Goal: Information Seeking & Learning: Learn about a topic

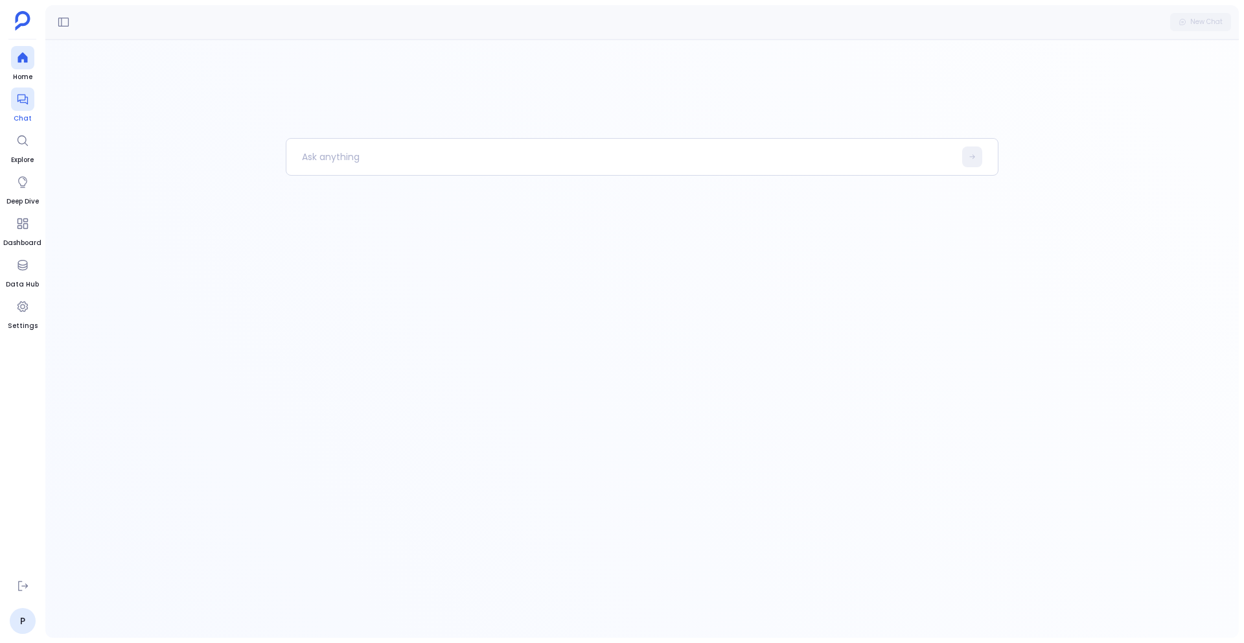
click at [23, 98] on icon at bounding box center [22, 99] width 13 height 13
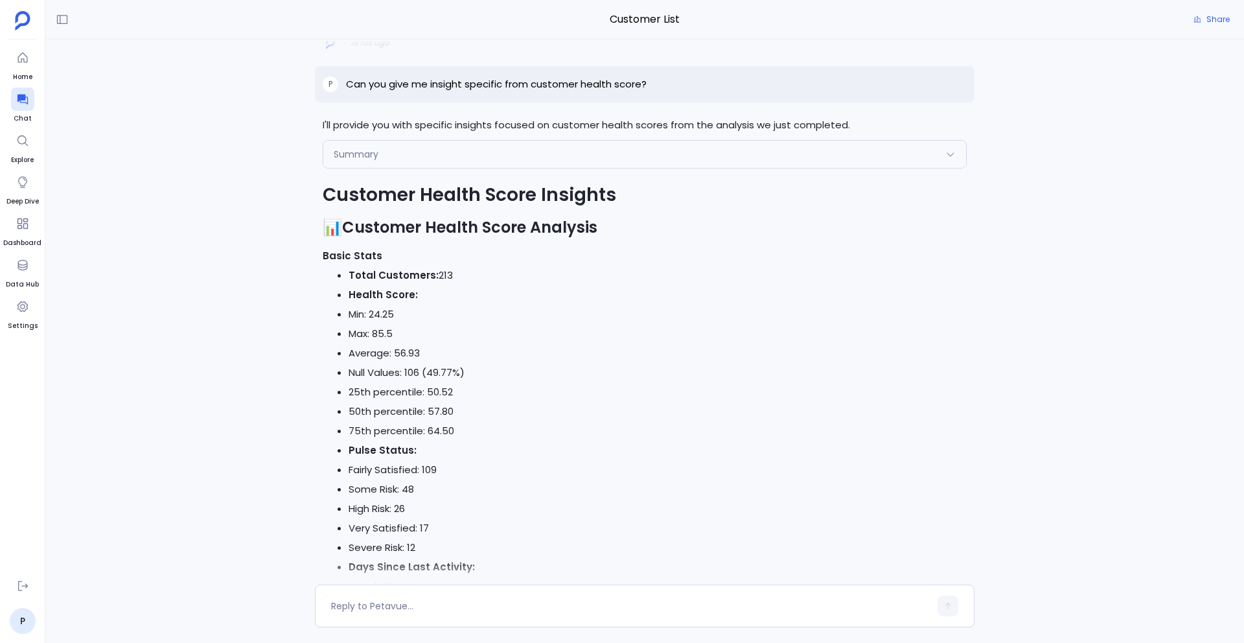
scroll to position [-3548, 0]
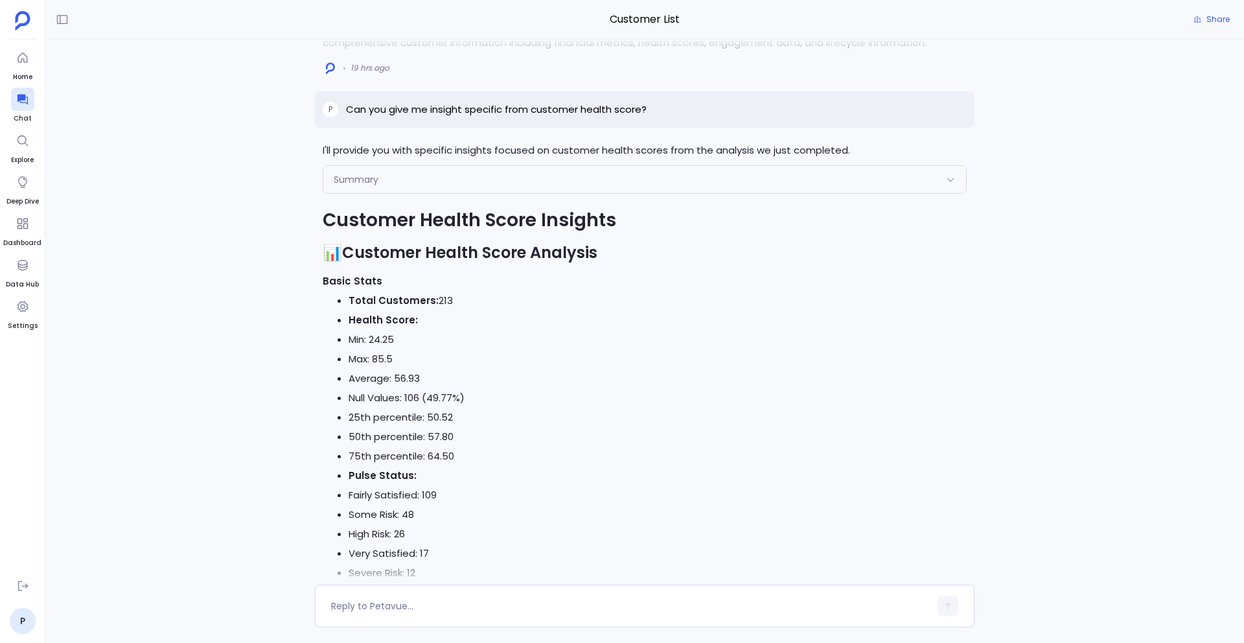
click at [405, 193] on div "Summary" at bounding box center [644, 179] width 643 height 27
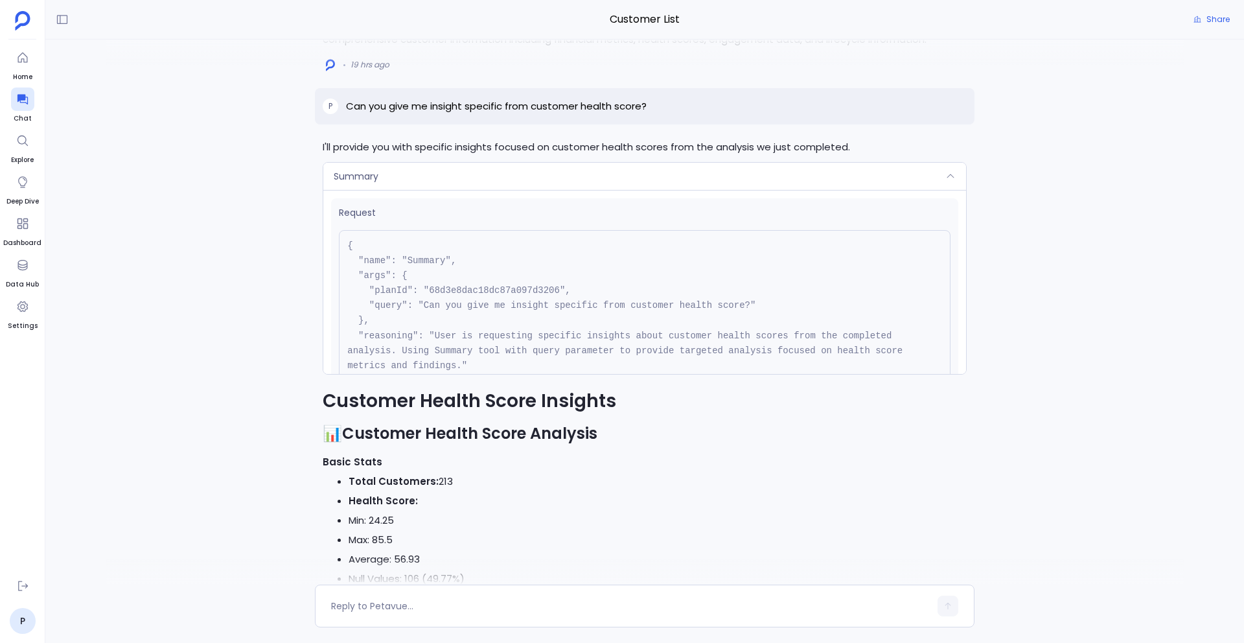
scroll to position [-3732, 0]
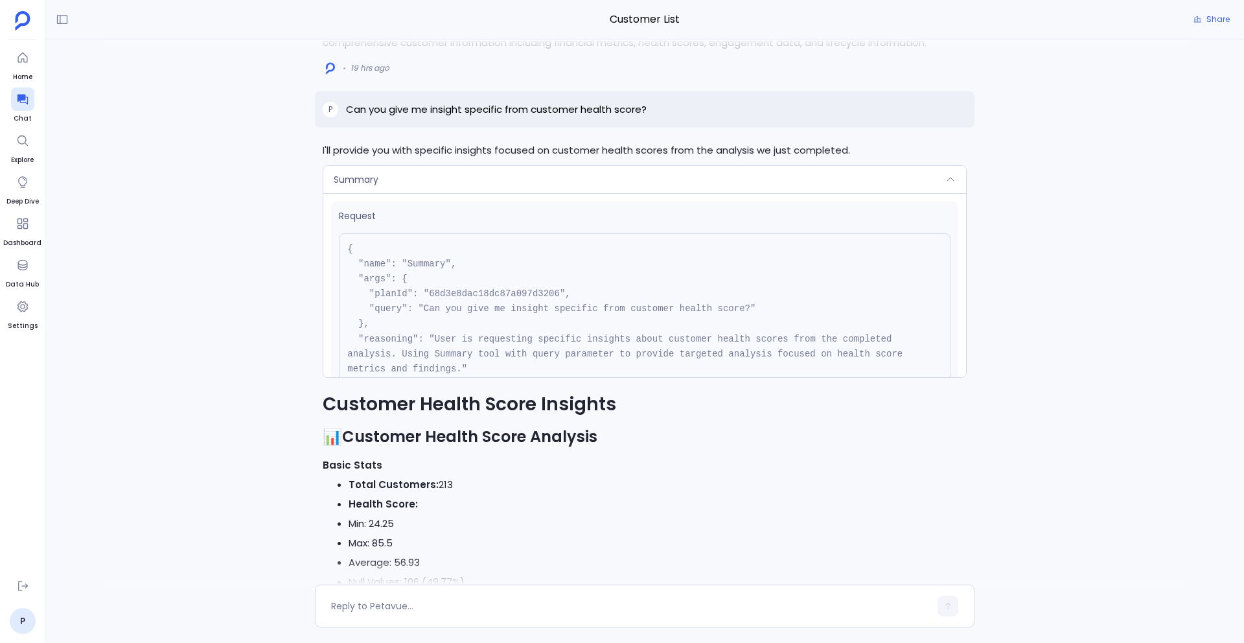
click at [405, 193] on div "Summary" at bounding box center [644, 179] width 643 height 27
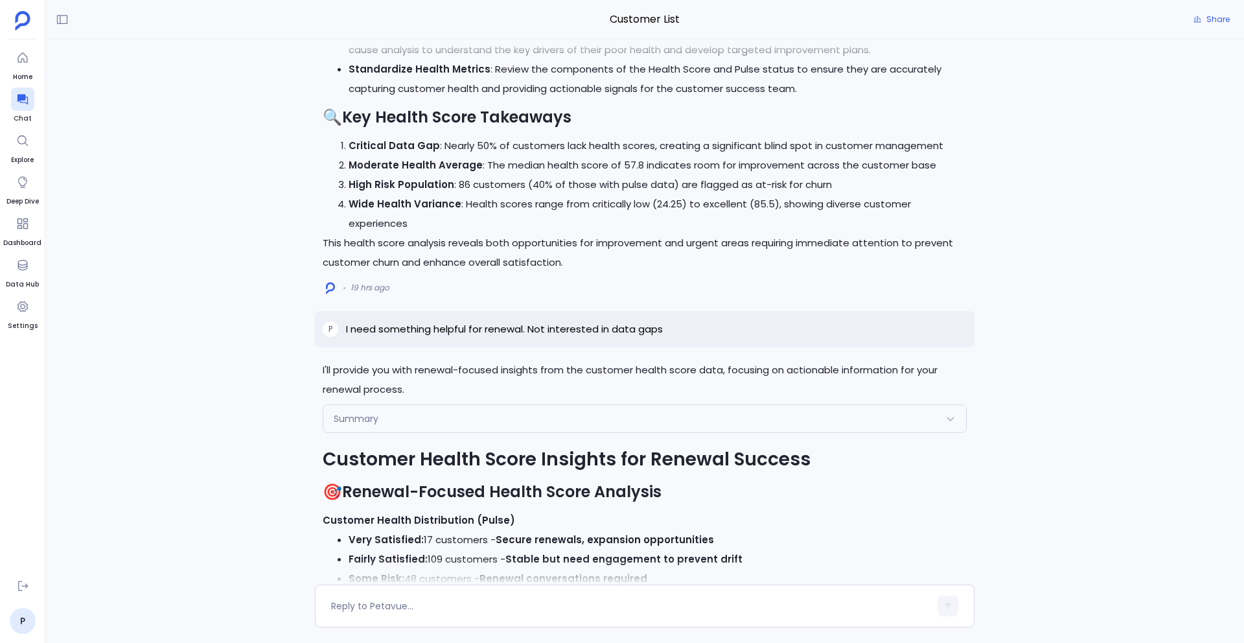
scroll to position [-2424, 0]
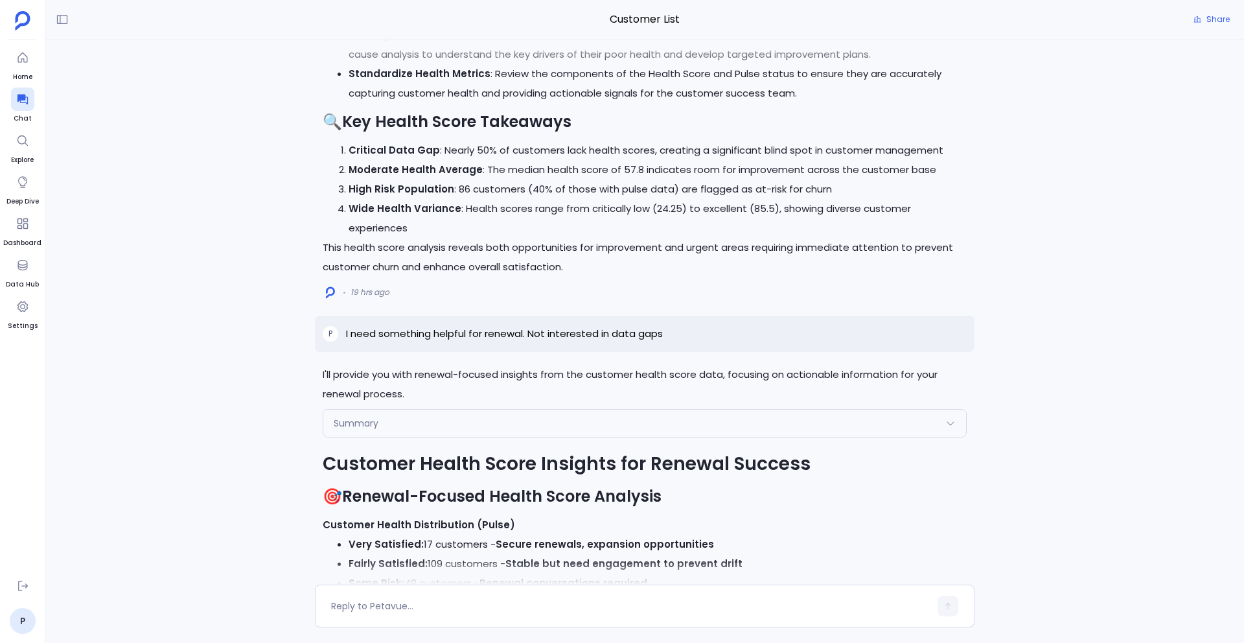
click at [672, 437] on div "Summary" at bounding box center [644, 422] width 643 height 27
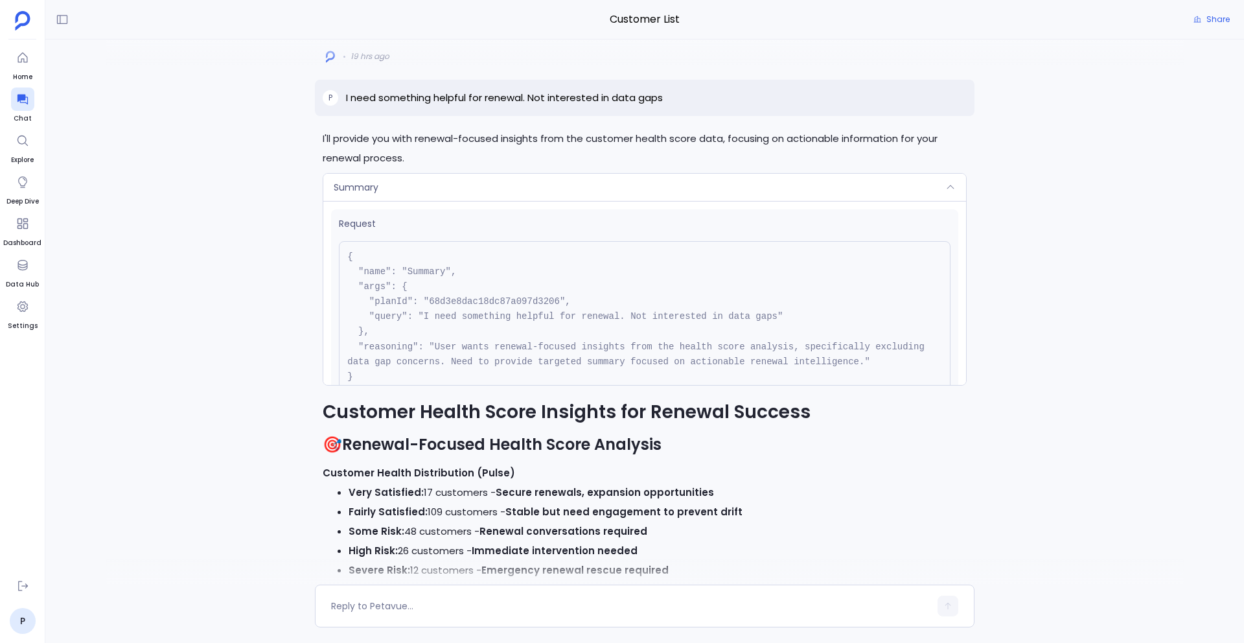
scroll to position [-2370, 0]
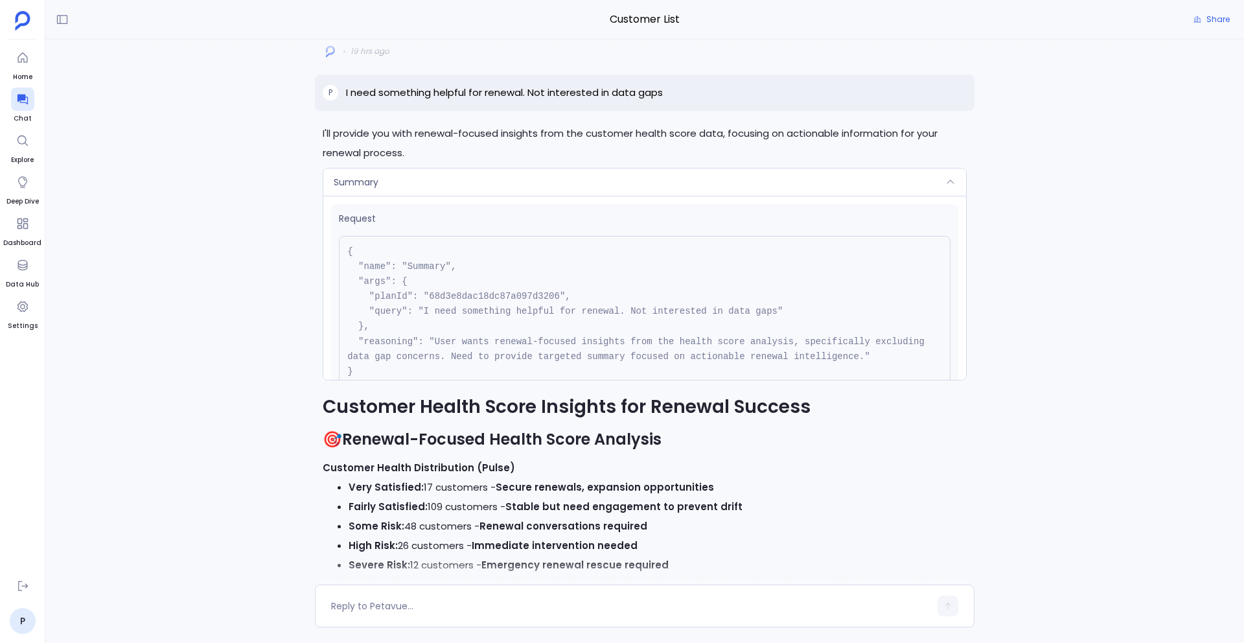
click at [672, 450] on h2 "🎯 Renewal-Focused Health Score Analysis" at bounding box center [645, 439] width 644 height 22
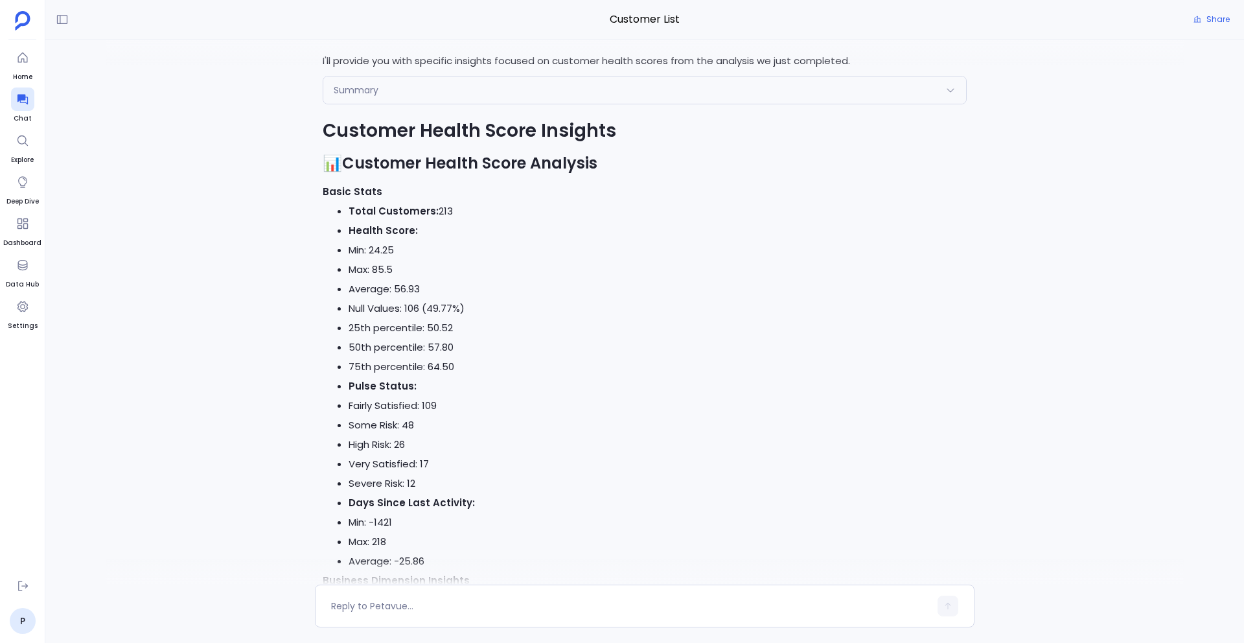
scroll to position [-3697, 0]
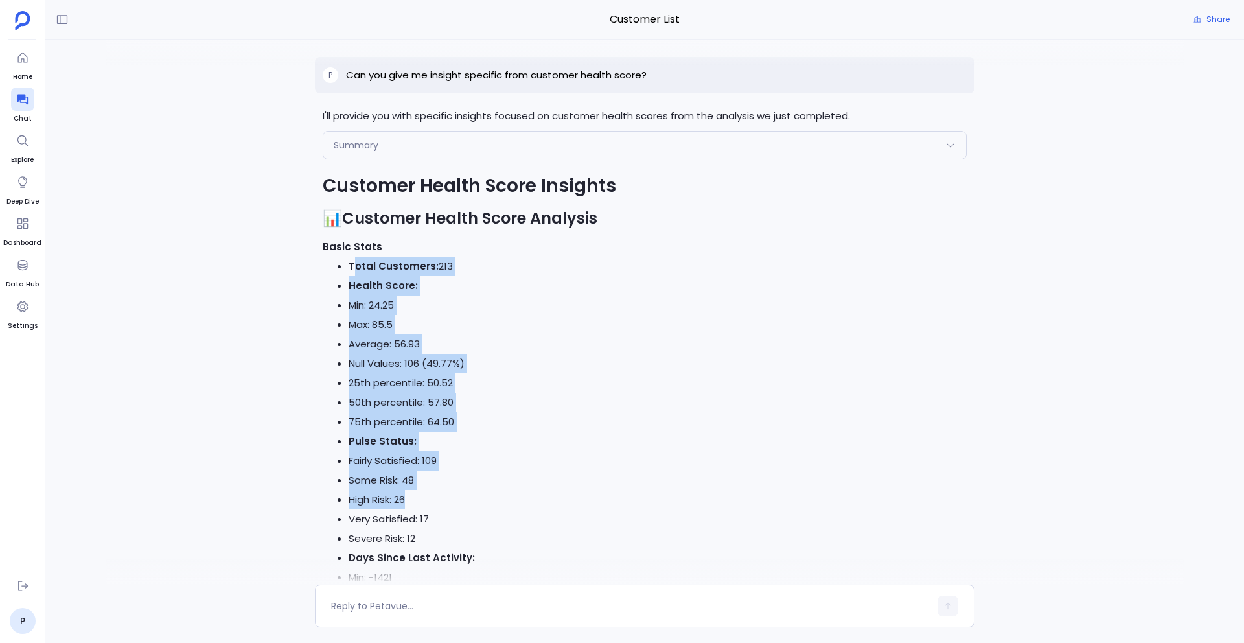
drag, startPoint x: 352, startPoint y: 306, endPoint x: 481, endPoint y: 540, distance: 266.4
click at [481, 509] on li "High Risk: 26" at bounding box center [657, 499] width 618 height 19
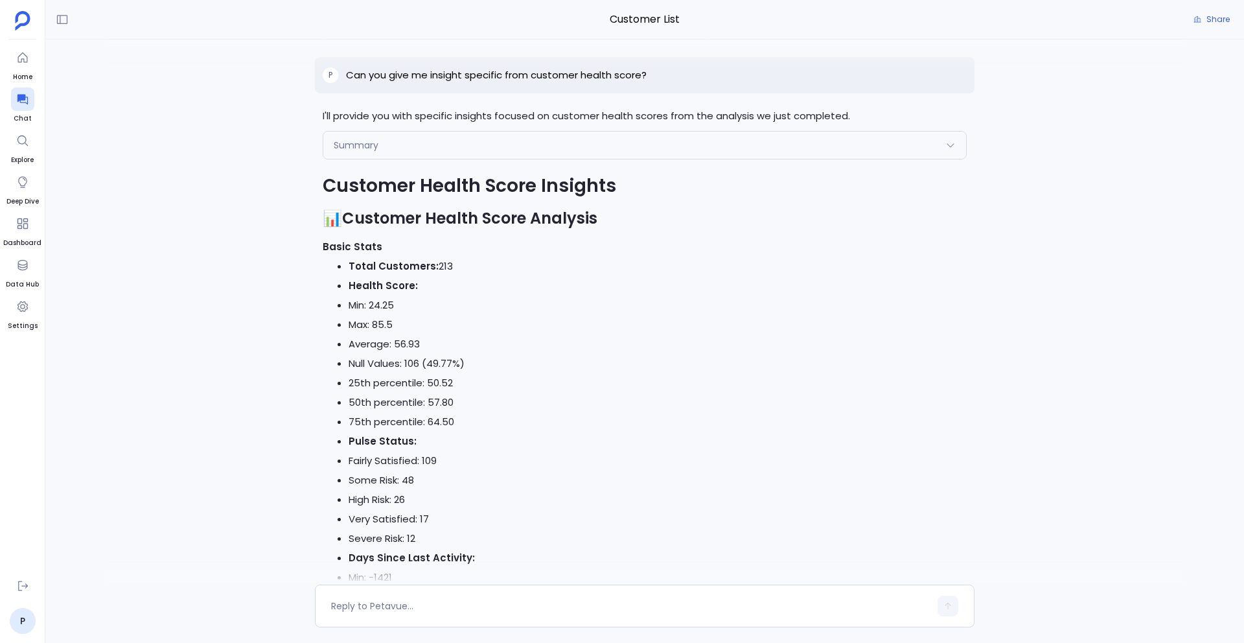
scroll to position [-3391, 0]
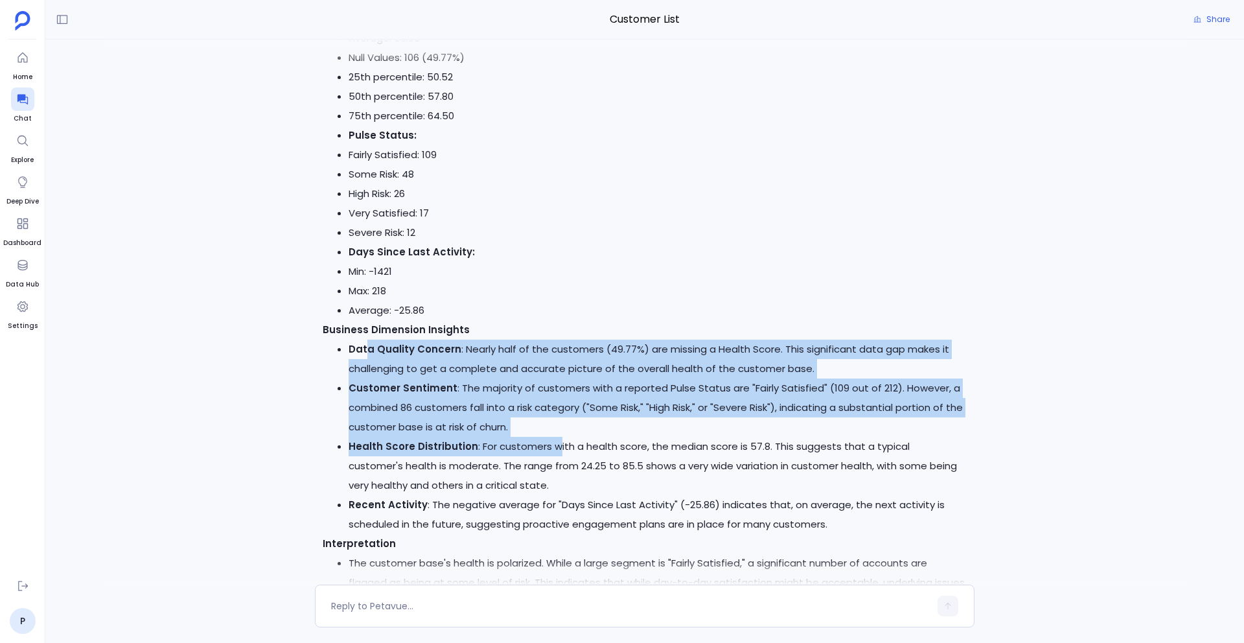
drag, startPoint x: 366, startPoint y: 382, endPoint x: 551, endPoint y: 477, distance: 208.6
click at [554, 479] on ul "Data Quality Concern : Nearly half of the customers (49.77%) are missing a Heal…" at bounding box center [645, 436] width 644 height 194
click at [551, 477] on li "Health Score Distribution : For customers with a health score, the median score…" at bounding box center [657, 466] width 618 height 58
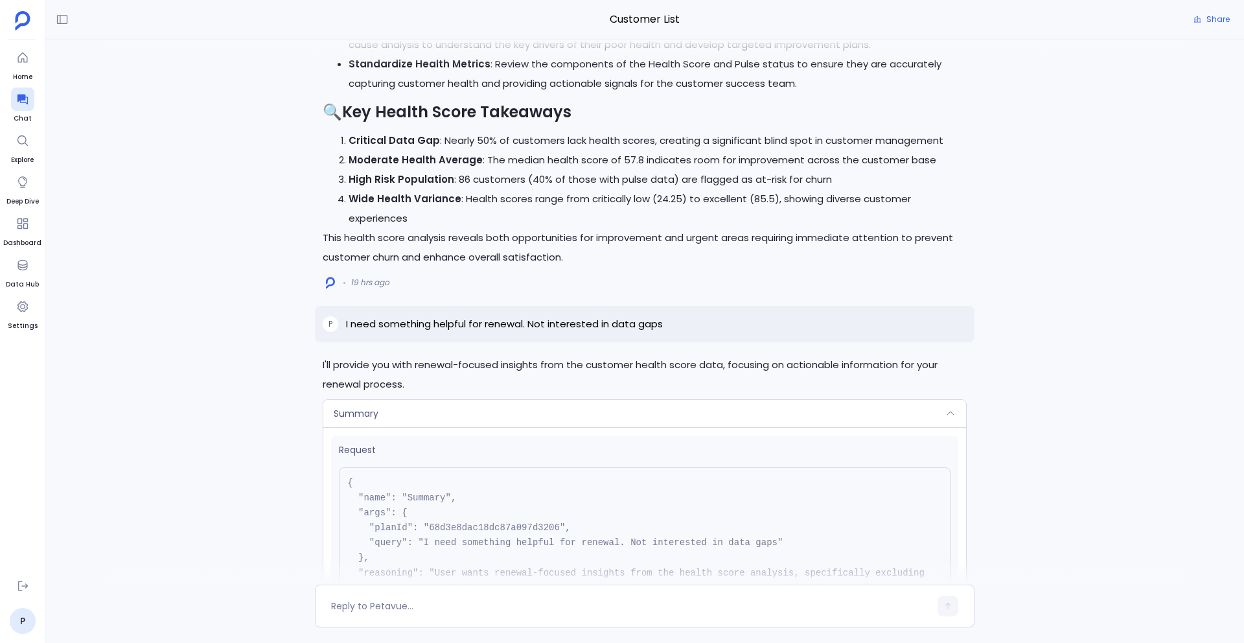
scroll to position [-2598, 0]
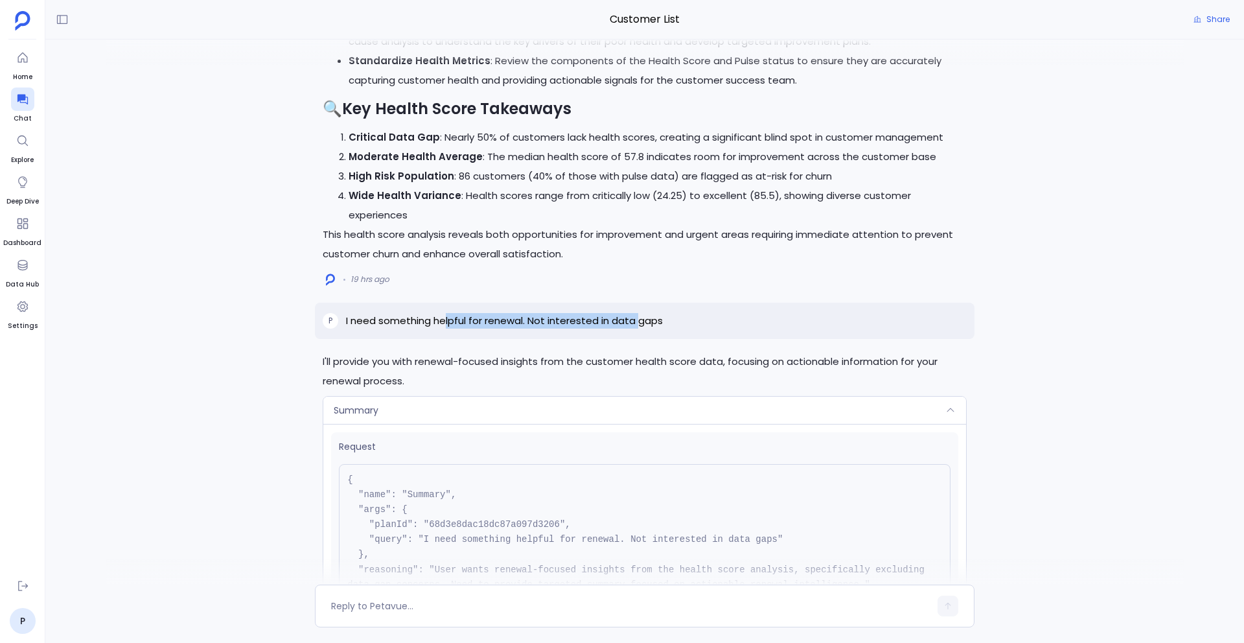
drag, startPoint x: 445, startPoint y: 339, endPoint x: 635, endPoint y: 339, distance: 189.8
click at [635, 328] on p "I need something helpful for renewal. Not interested in data gaps" at bounding box center [504, 321] width 317 height 16
click at [652, 328] on p "I need something helpful for renewal. Not interested in data gaps" at bounding box center [504, 321] width 317 height 16
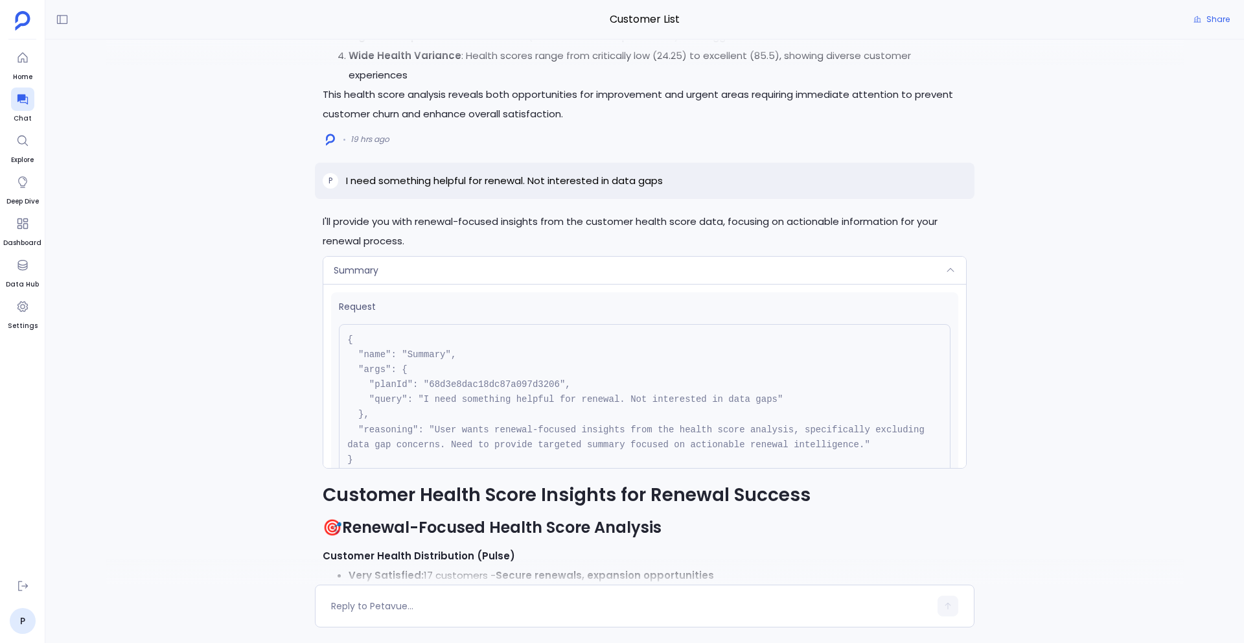
scroll to position [-2474, 0]
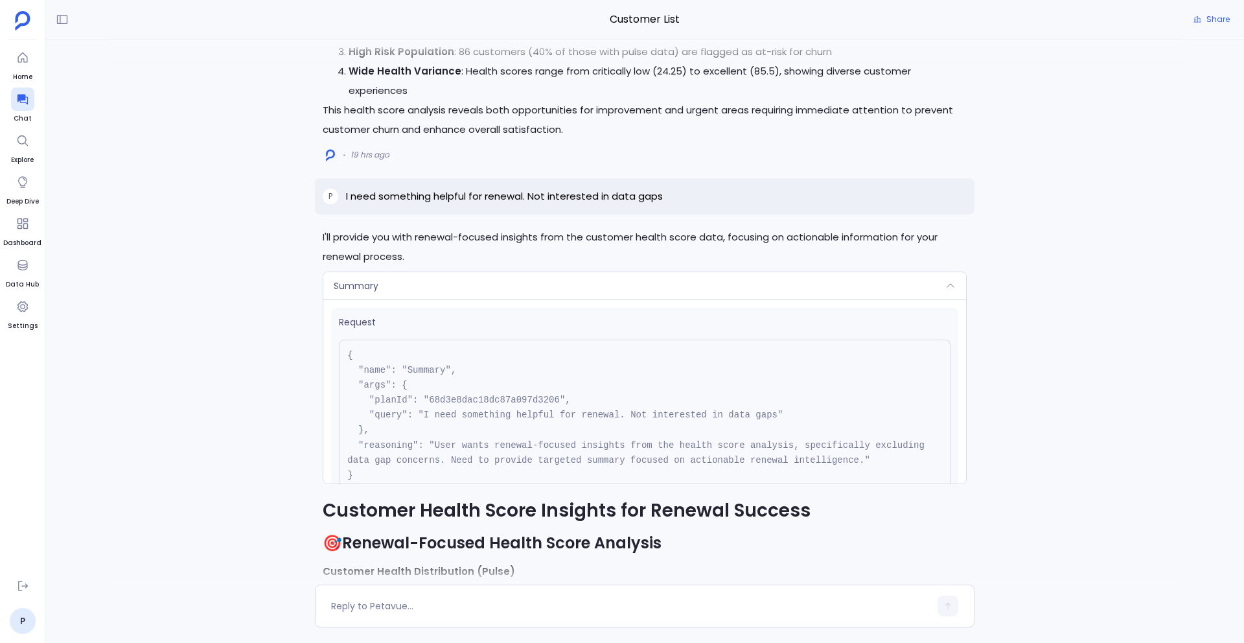
click at [537, 299] on div "Summary" at bounding box center [644, 285] width 643 height 27
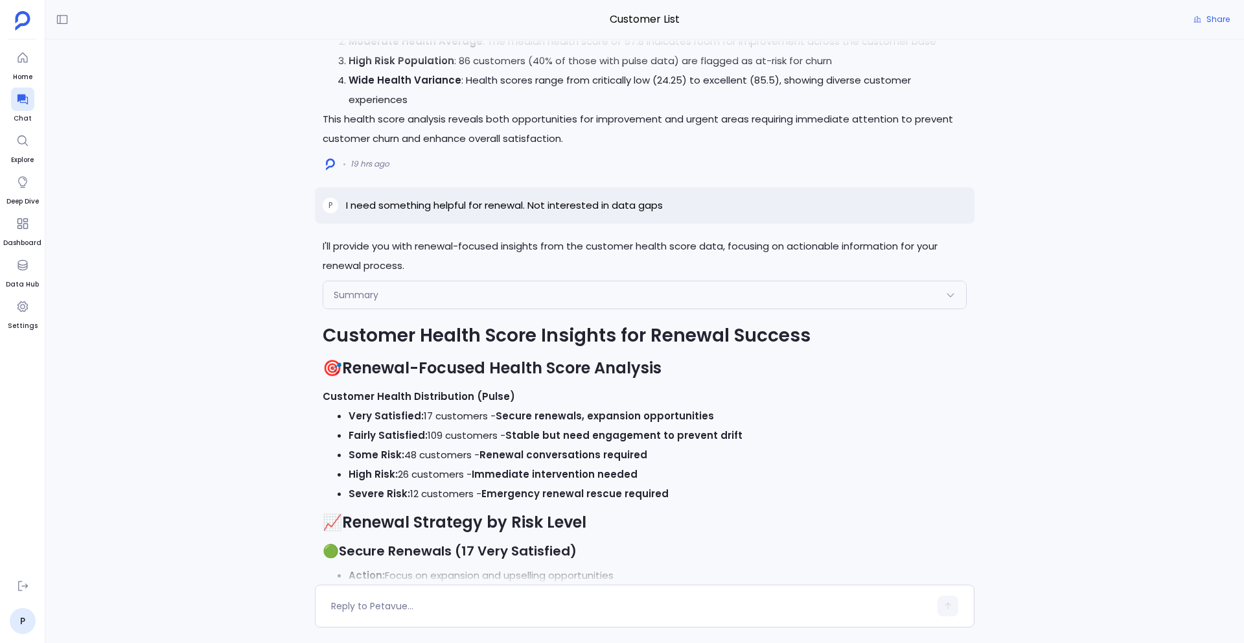
scroll to position [-2290, 0]
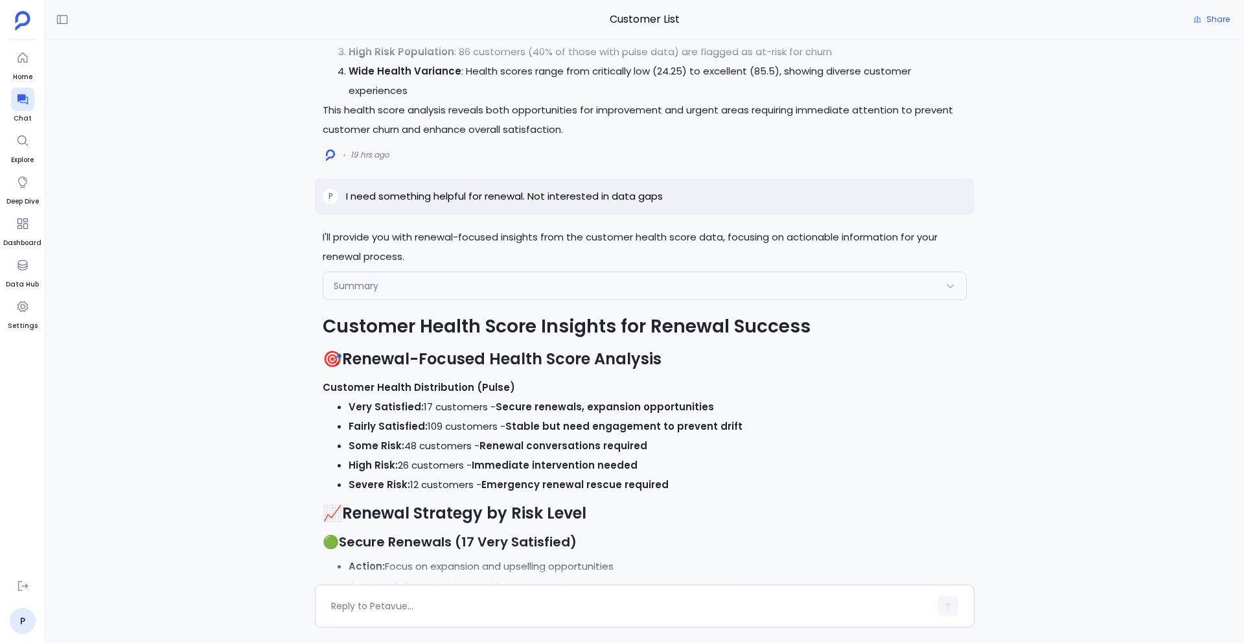
drag, startPoint x: 340, startPoint y: 370, endPoint x: 739, endPoint y: 363, distance: 399.1
drag, startPoint x: 679, startPoint y: 377, endPoint x: 325, endPoint y: 374, distance: 355.0
click at [325, 370] on h2 "🎯 Renewal-Focused Health Score Analysis" at bounding box center [645, 359] width 644 height 22
click at [455, 436] on li "Fairly Satisfied: 109 customers - Stable but need engagement to prevent drift" at bounding box center [657, 425] width 618 height 19
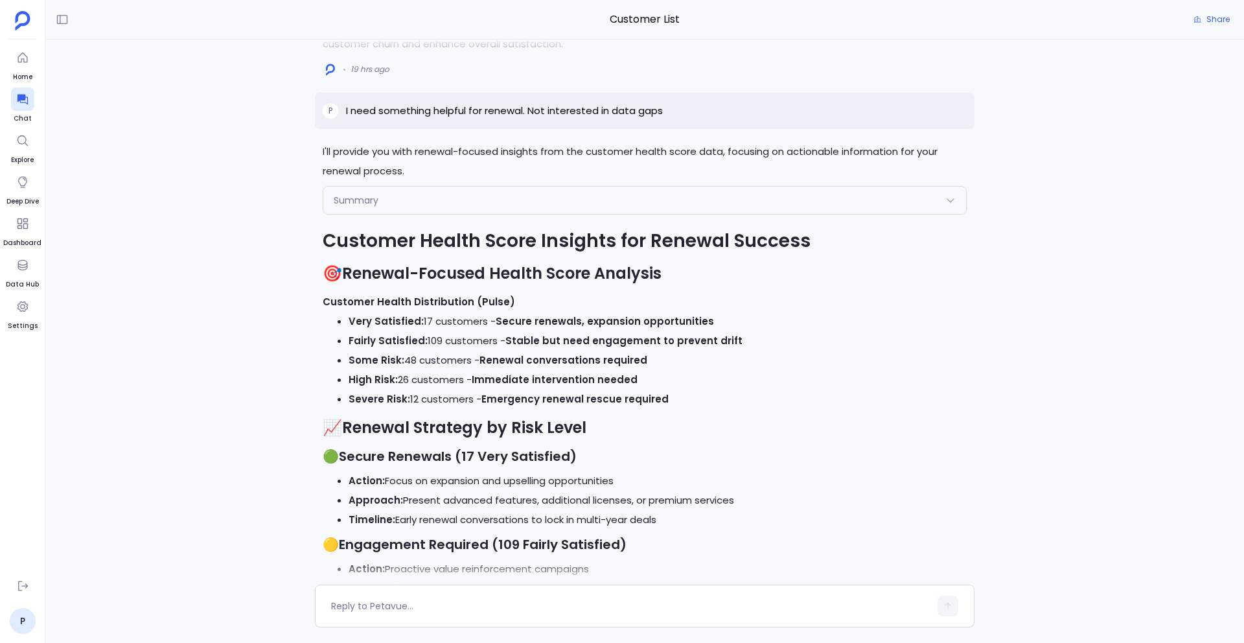
scroll to position [-2162, 0]
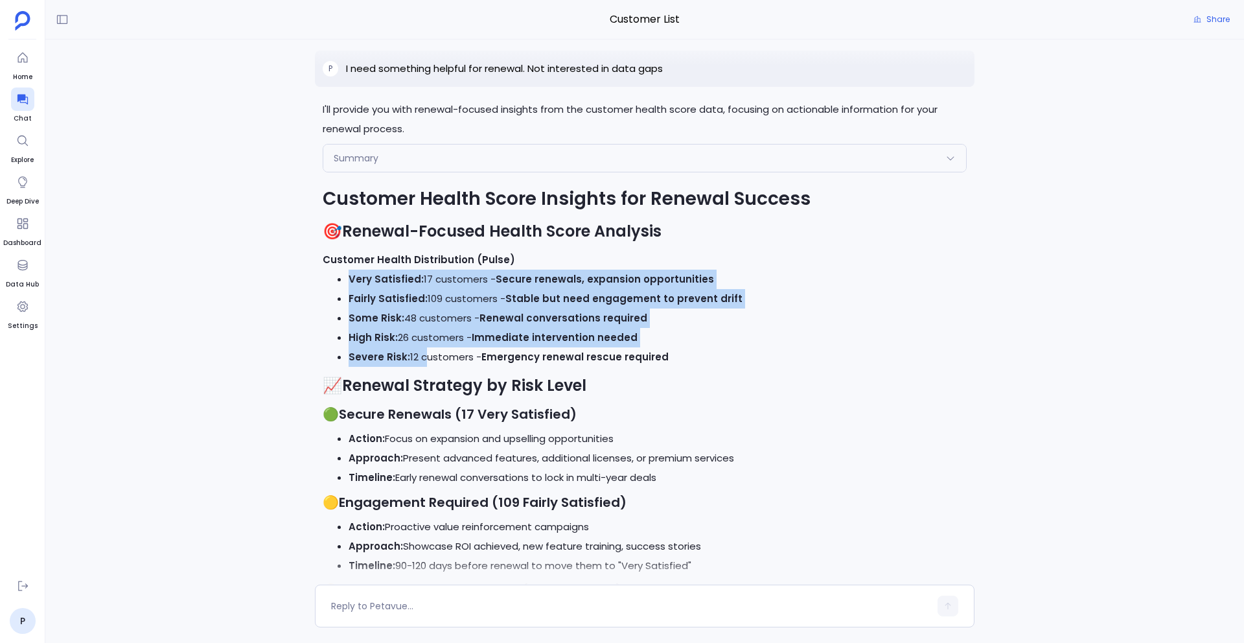
drag, startPoint x: 347, startPoint y: 295, endPoint x: 421, endPoint y: 381, distance: 113.5
click at [421, 367] on ul "Very Satisfied: 17 customers - Secure renewals, expansion opportunities Fairly …" at bounding box center [645, 317] width 644 height 97
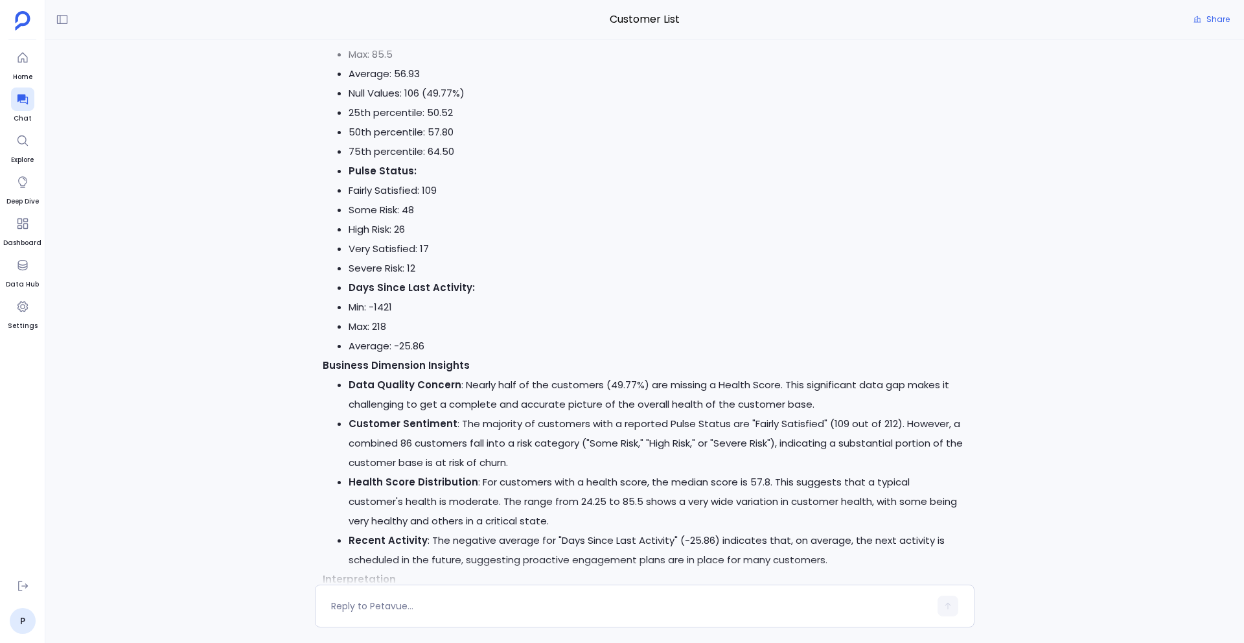
scroll to position [-3329, 0]
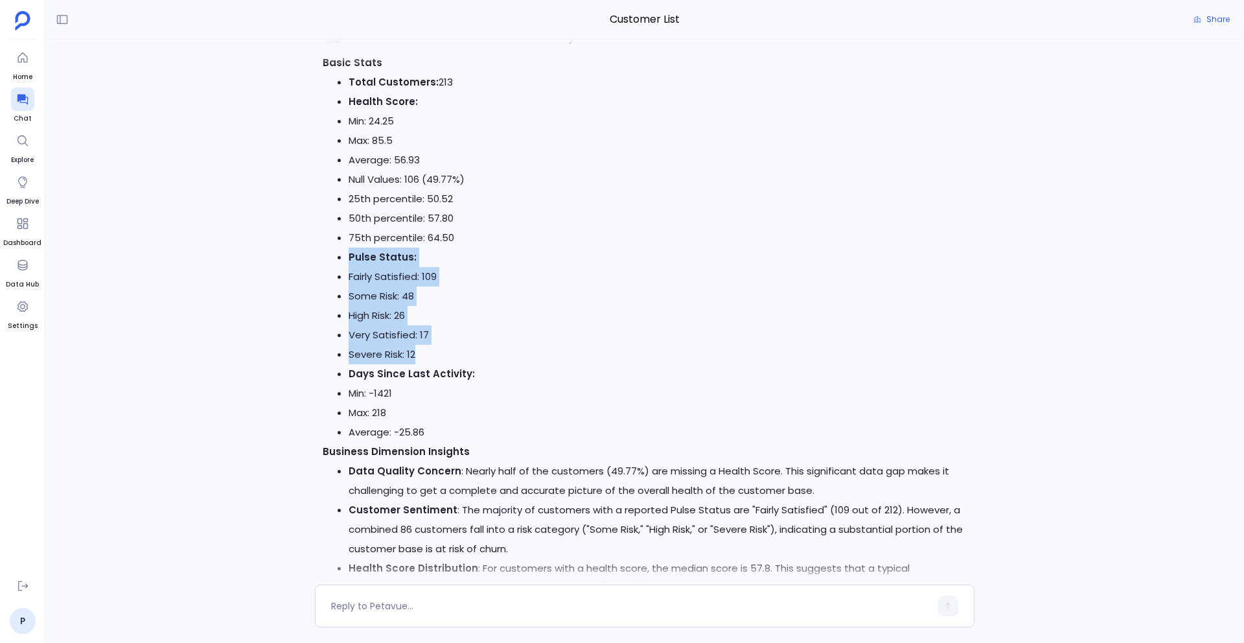
drag, startPoint x: 347, startPoint y: 291, endPoint x: 431, endPoint y: 391, distance: 130.5
click at [431, 391] on div "Customer Health Score Insights 📊 Customer Health Score Analysis Basic Stats Tot…" at bounding box center [645, 584] width 644 height 1189
drag, startPoint x: 361, startPoint y: 315, endPoint x: 430, endPoint y: 321, distance: 68.9
click at [431, 286] on li "Fairly Satisfied: 109" at bounding box center [657, 276] width 618 height 19
drag, startPoint x: 354, startPoint y: 329, endPoint x: 401, endPoint y: 329, distance: 46.6
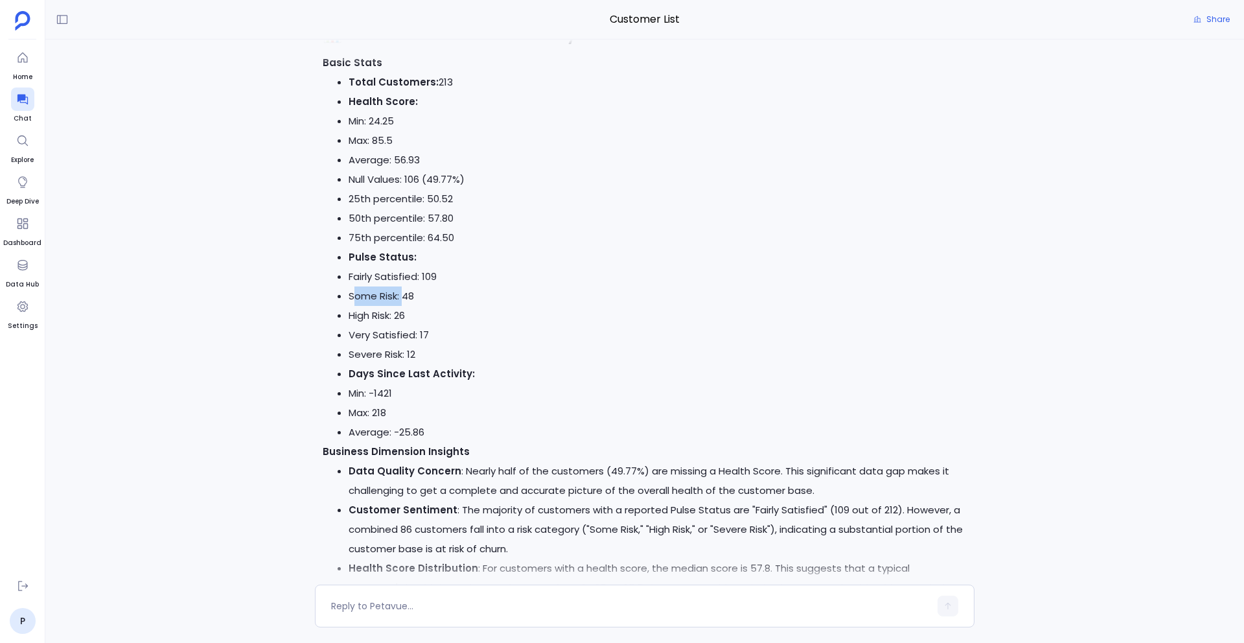
click at [401, 306] on li "Some Risk: 48" at bounding box center [657, 295] width 618 height 19
drag, startPoint x: 345, startPoint y: 354, endPoint x: 372, endPoint y: 354, distance: 27.2
click at [372, 354] on ul "Fairly Satisfied: 109 Some Risk: 48 High Risk: 26 Very Satisfied: 17 [DEMOGRAPH…" at bounding box center [645, 315] width 644 height 97
click at [418, 345] on li "Very Satisfied: 17" at bounding box center [657, 334] width 618 height 19
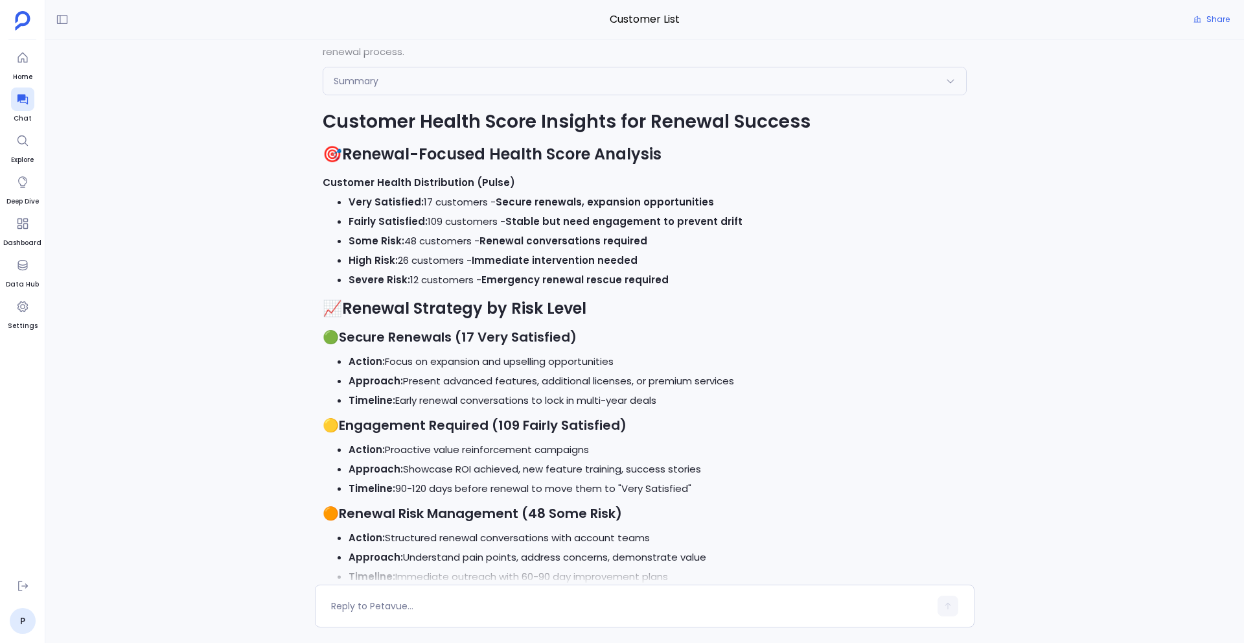
scroll to position [-2115, 0]
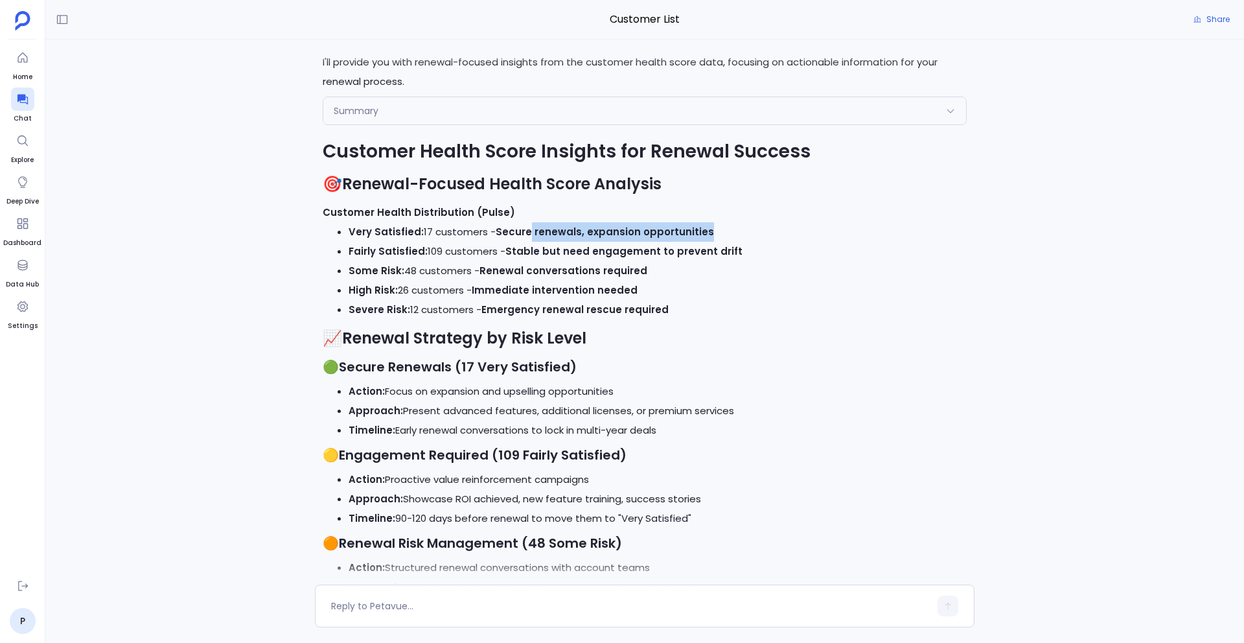
drag, startPoint x: 527, startPoint y: 247, endPoint x: 740, endPoint y: 249, distance: 213.8
click at [741, 242] on li "Very Satisfied: 17 customers - Secure renewals, expansion opportunities" at bounding box center [657, 231] width 618 height 19
drag, startPoint x: 543, startPoint y: 266, endPoint x: 709, endPoint y: 267, distance: 165.8
click at [711, 258] on strong "Stable but need engagement to prevent drift" at bounding box center [623, 251] width 237 height 14
drag, startPoint x: 523, startPoint y: 288, endPoint x: 604, endPoint y: 288, distance: 80.3
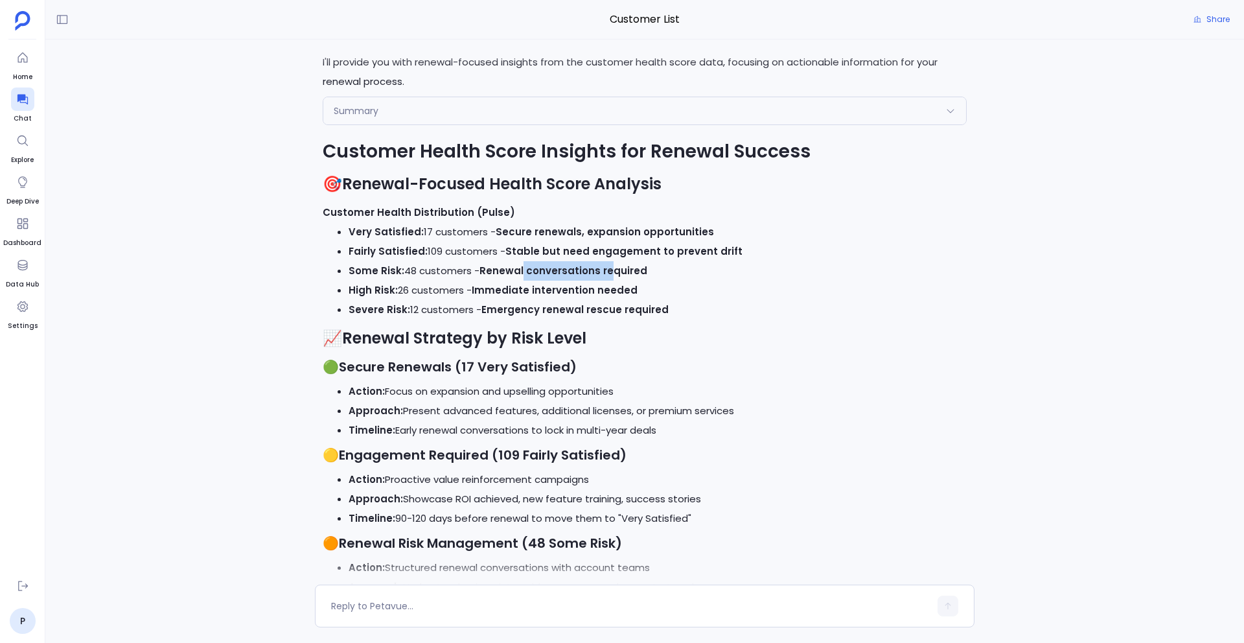
click at [606, 277] on strong "Renewal conversations required" at bounding box center [563, 271] width 168 height 14
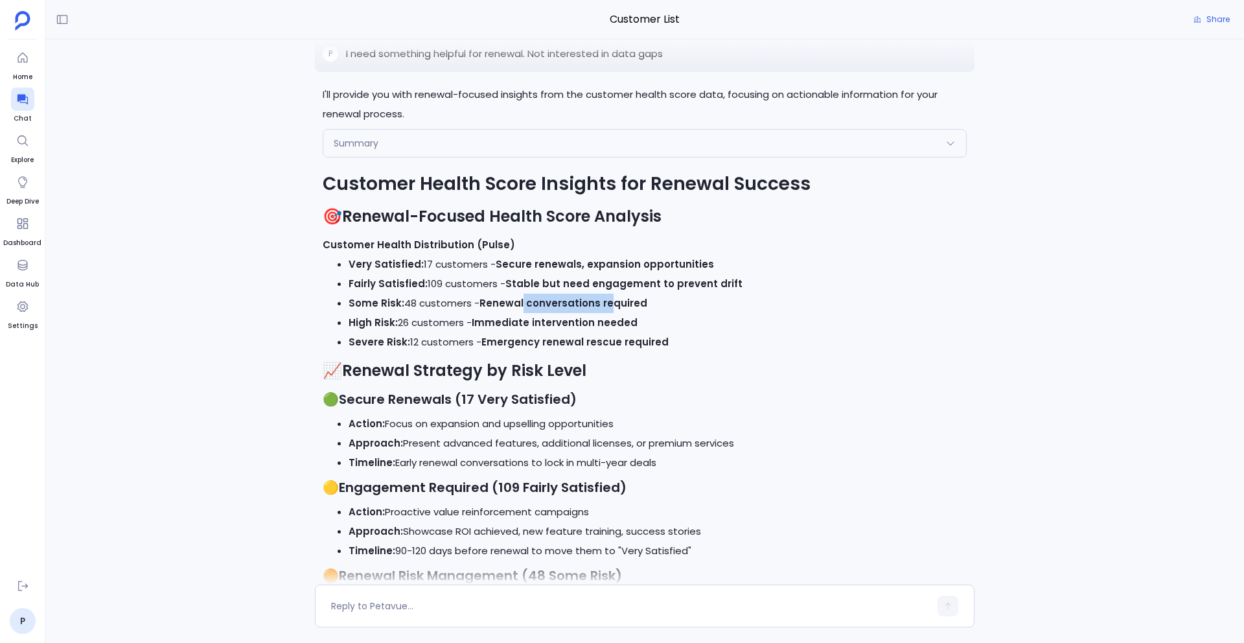
scroll to position [-2200, 0]
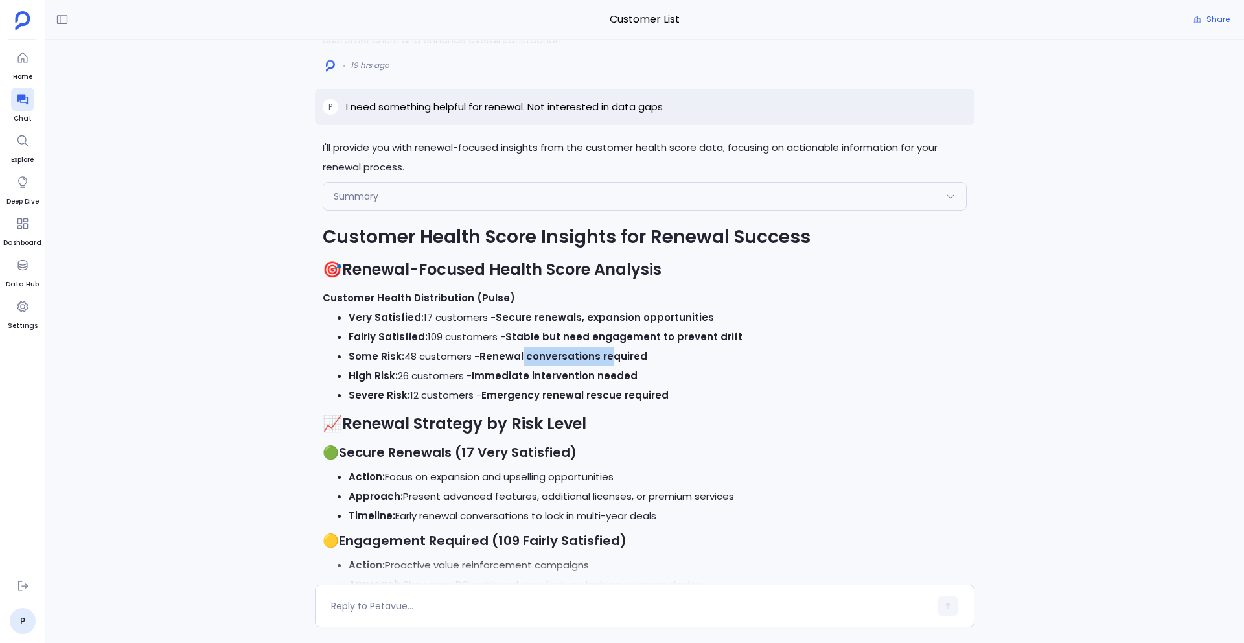
click at [508, 210] on div "Summary" at bounding box center [644, 196] width 643 height 27
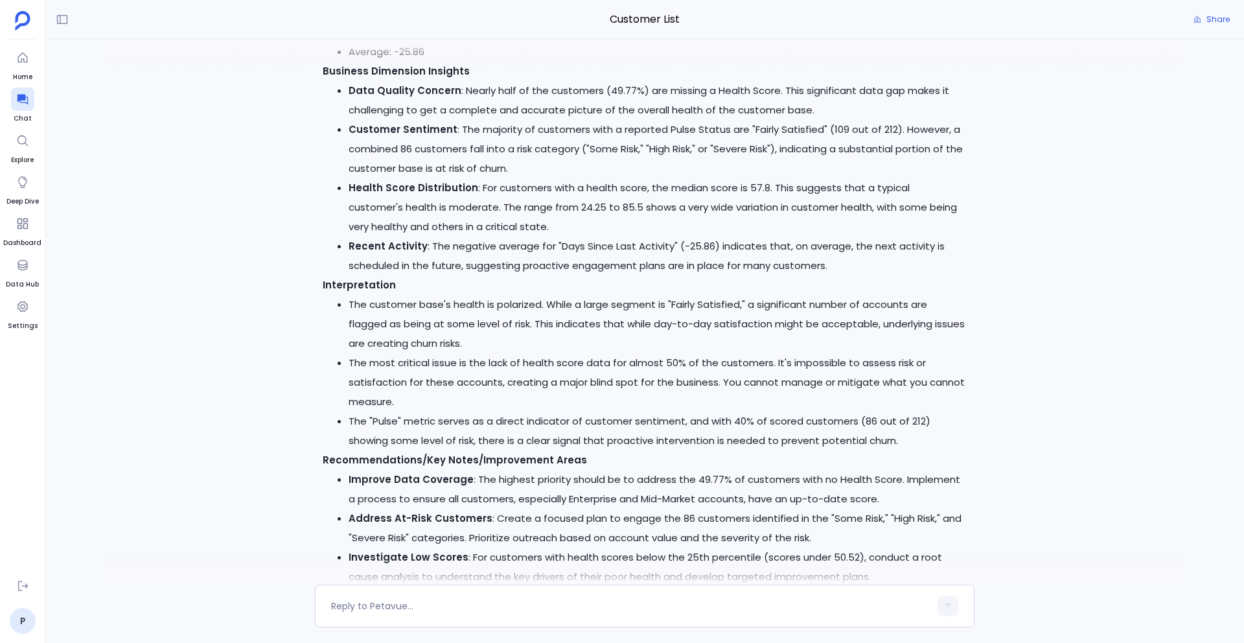
scroll to position [-3136, 0]
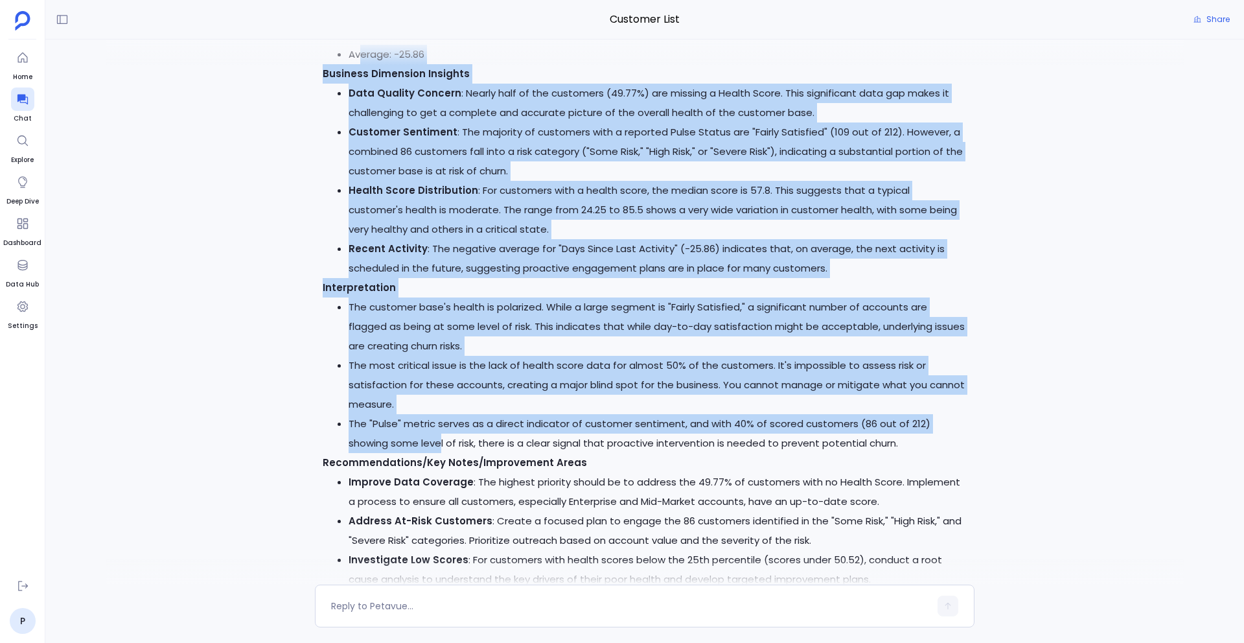
drag, startPoint x: 363, startPoint y: 95, endPoint x: 398, endPoint y: 486, distance: 392.1
click at [398, 486] on div "Customer Health Score Insights 📊 Customer Health Score Analysis Basic Stats Tot…" at bounding box center [645, 206] width 644 height 1189
click at [398, 453] on li "The "Pulse" metric serves as a direct indicator of customer sentiment, and with…" at bounding box center [657, 433] width 618 height 39
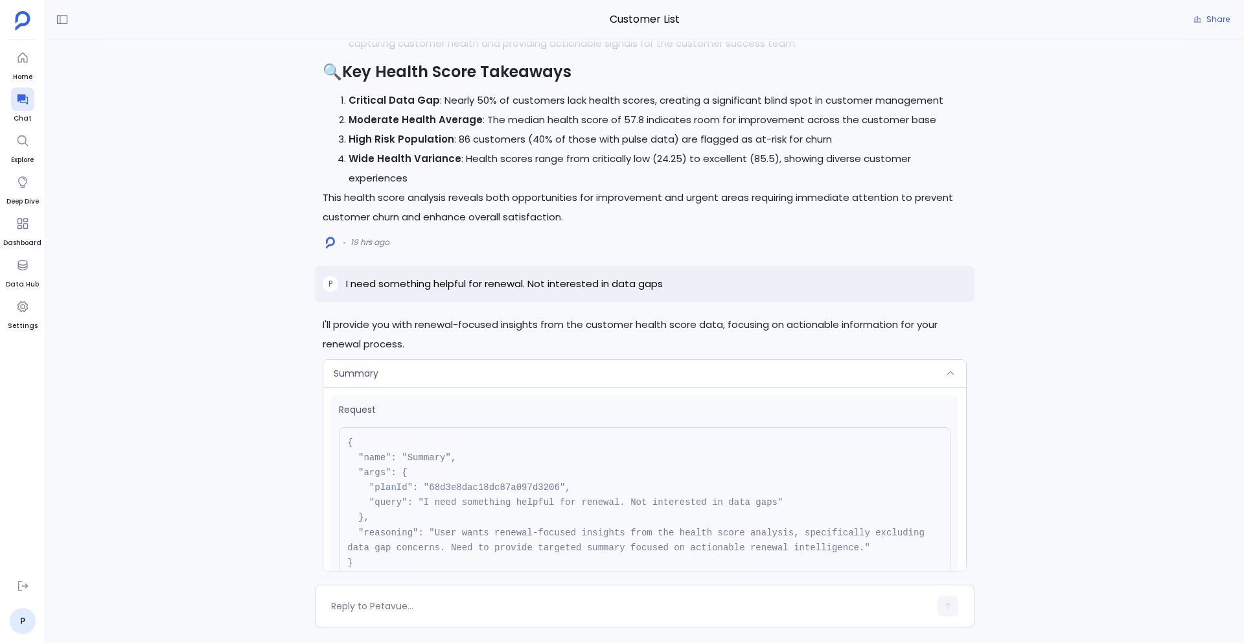
scroll to position [-2558, 0]
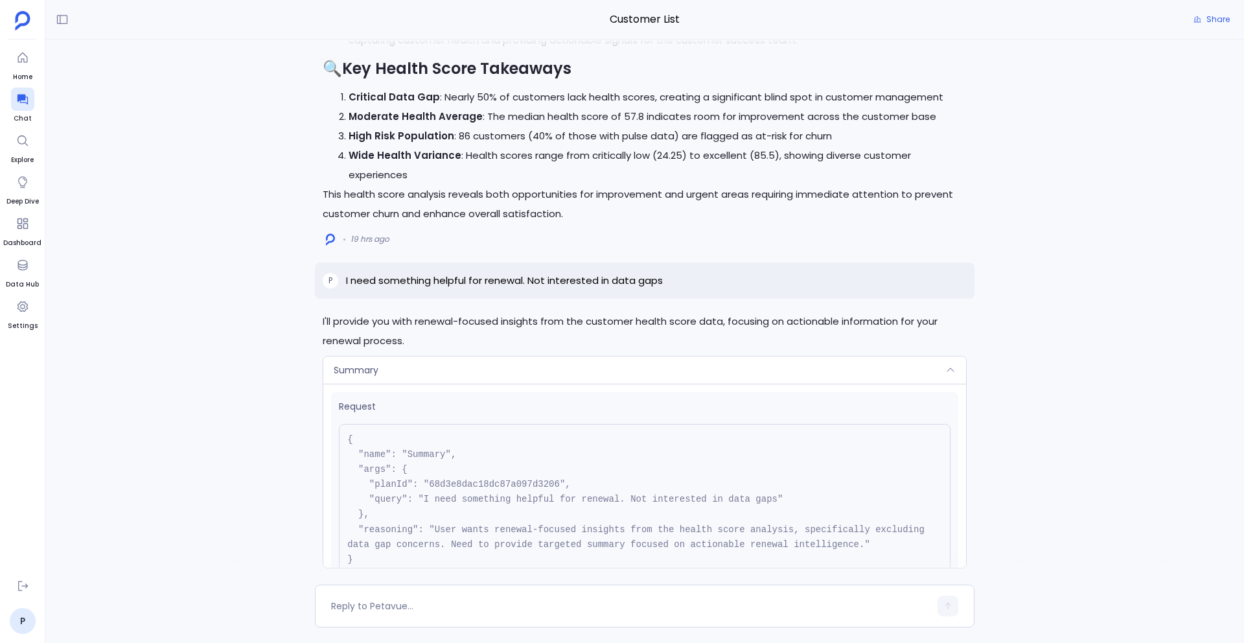
click at [644, 383] on div "Summary" at bounding box center [644, 369] width 643 height 27
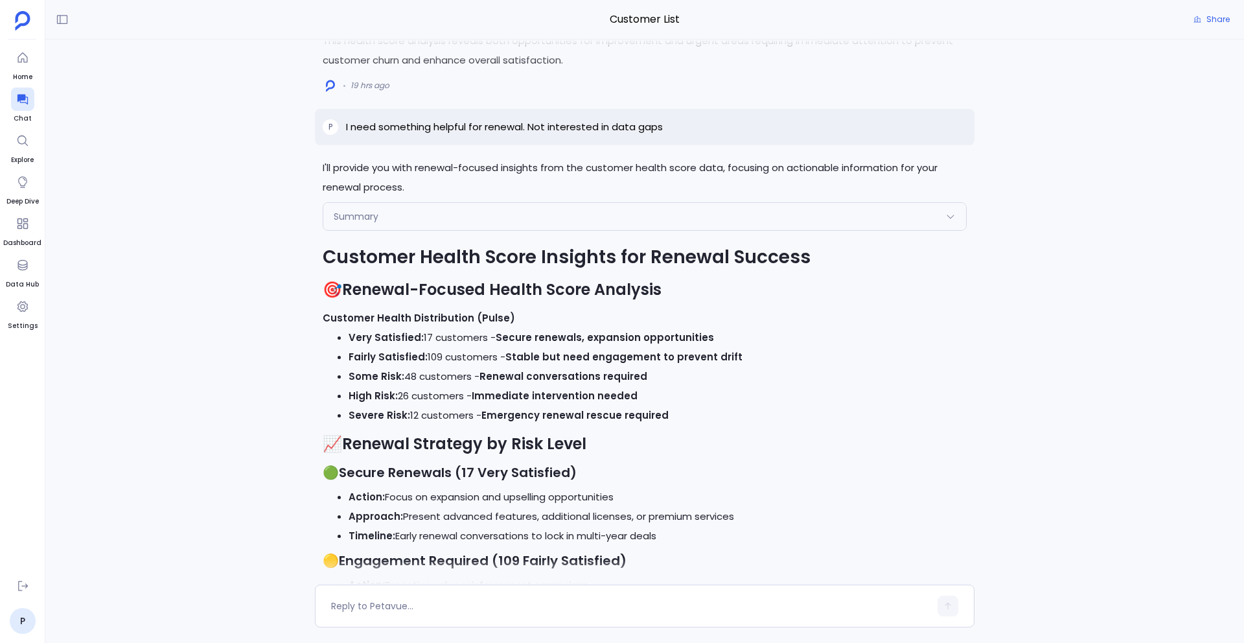
scroll to position [-2182, 0]
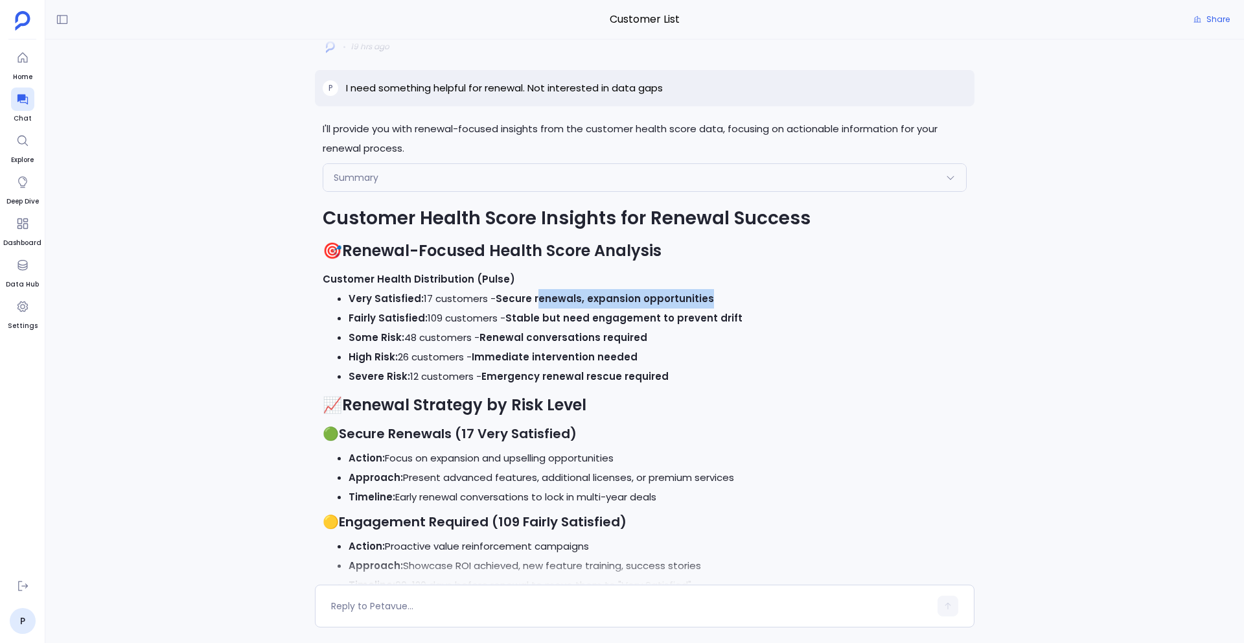
drag, startPoint x: 538, startPoint y: 311, endPoint x: 707, endPoint y: 313, distance: 169.7
click at [707, 308] on li "Very Satisfied: 17 customers - Secure renewals, expansion opportunities" at bounding box center [657, 298] width 618 height 19
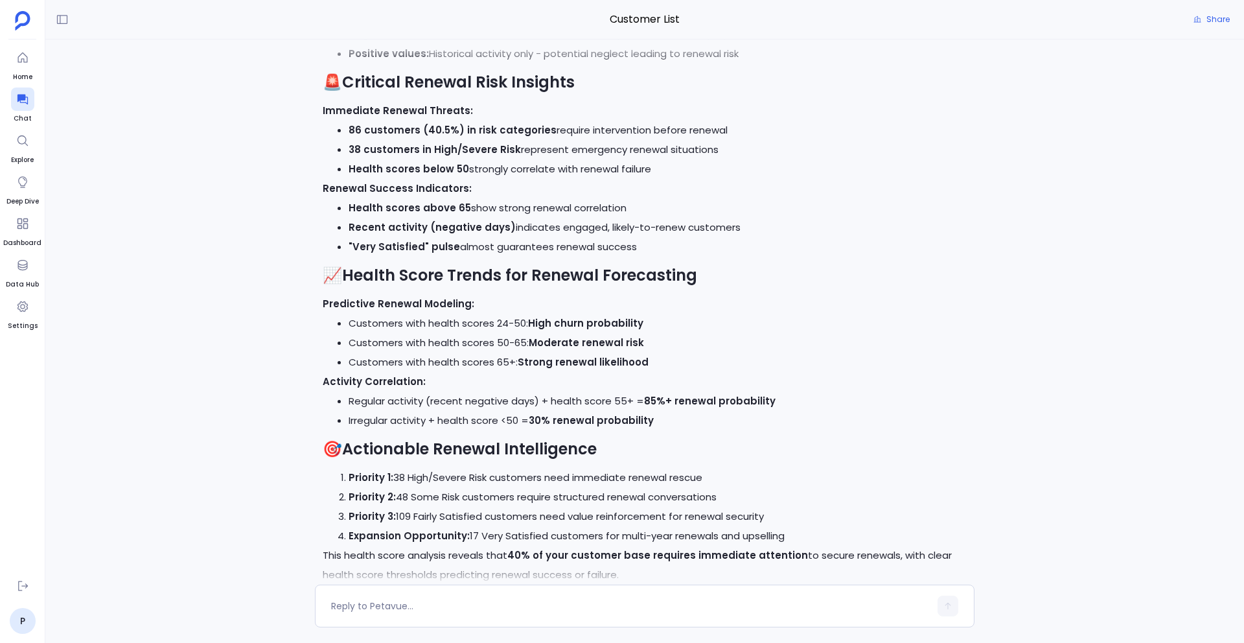
scroll to position [0, 0]
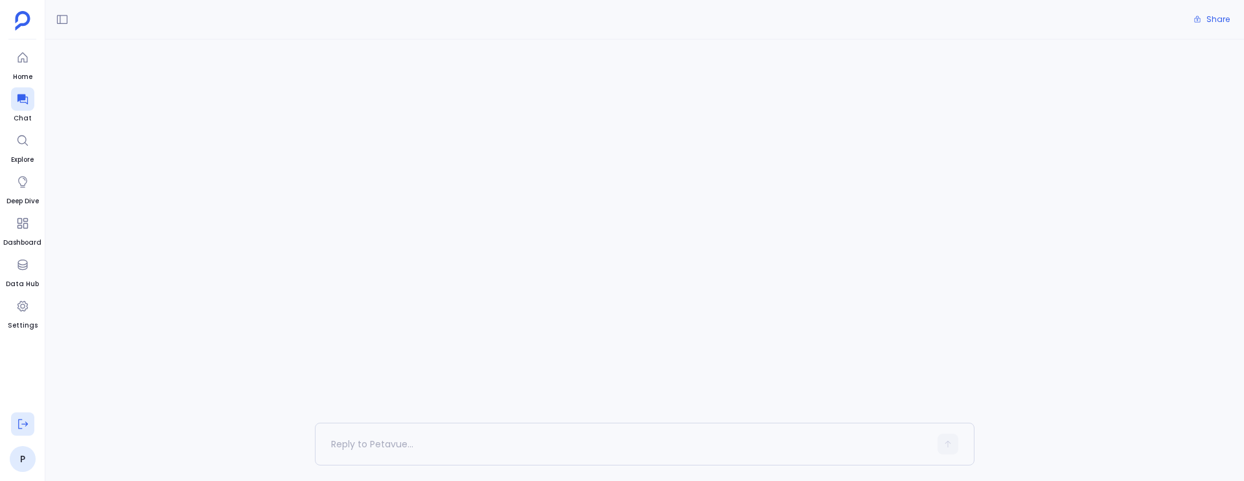
click at [25, 423] on icon at bounding box center [22, 424] width 13 height 13
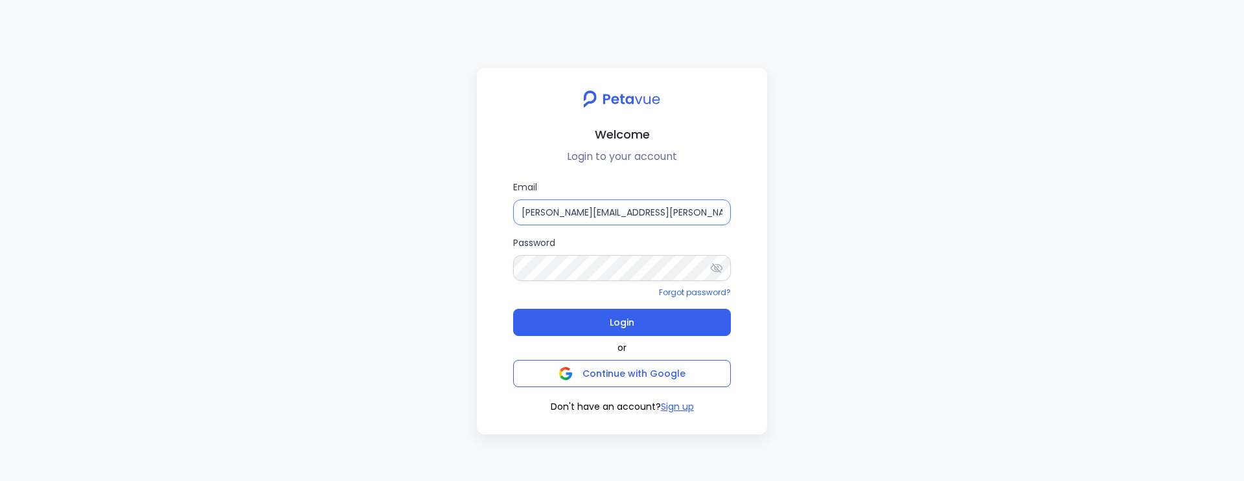
click at [647, 209] on input "rachel+kd@petavue.com" at bounding box center [622, 212] width 218 height 26
type input "support+turingvuestag@petavue.com"
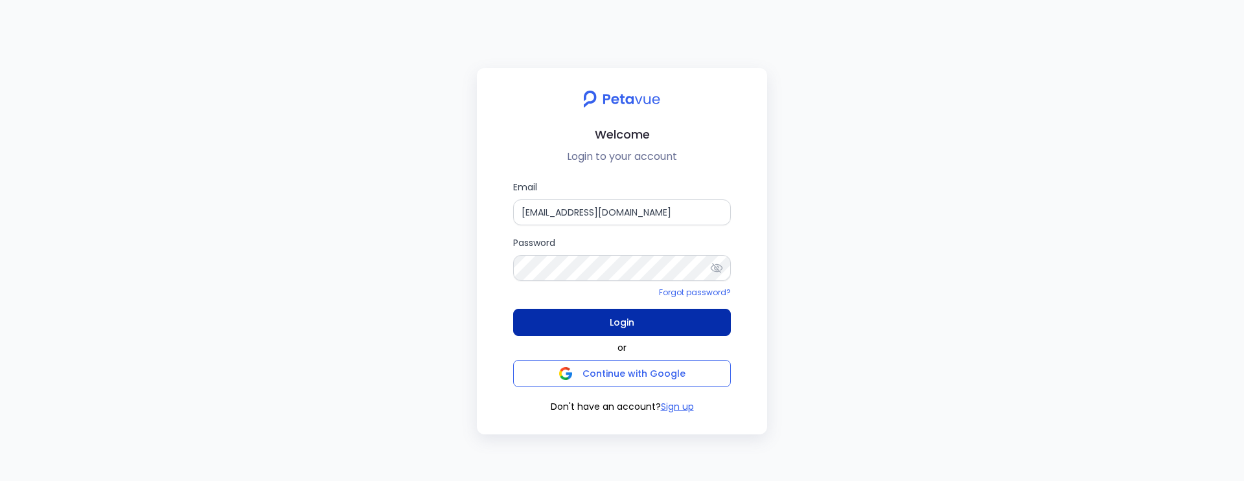
click at [665, 335] on button "Login" at bounding box center [622, 322] width 218 height 27
